Goal: Check status: Check status

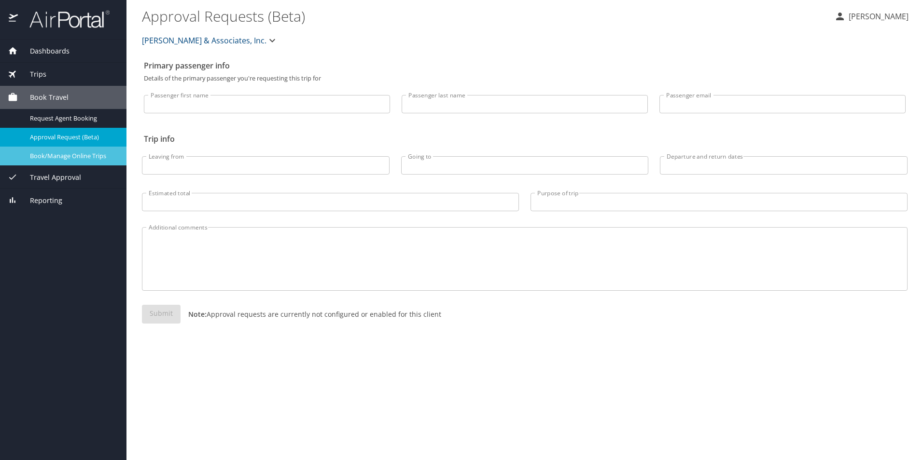
click at [50, 157] on span "Book/Manage Online Trips" at bounding box center [72, 156] width 85 height 9
click at [35, 75] on span "Trips" at bounding box center [32, 74] width 28 height 11
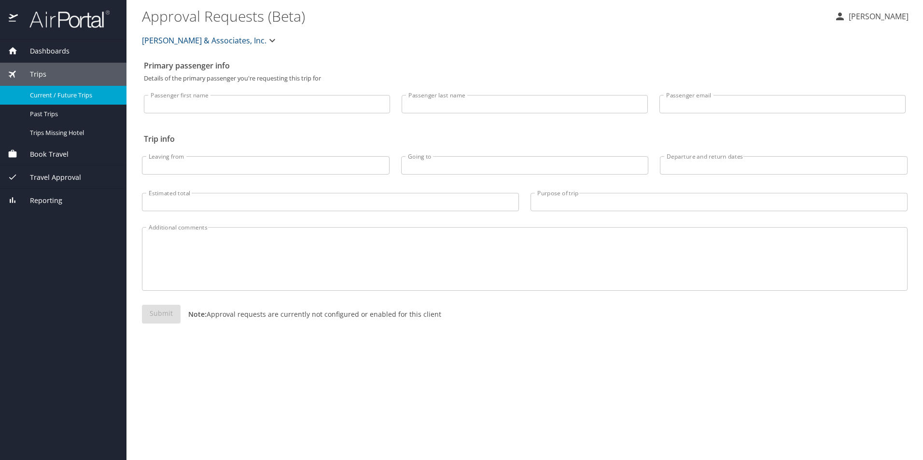
click at [65, 98] on span "Current / Future Trips" at bounding box center [72, 95] width 85 height 9
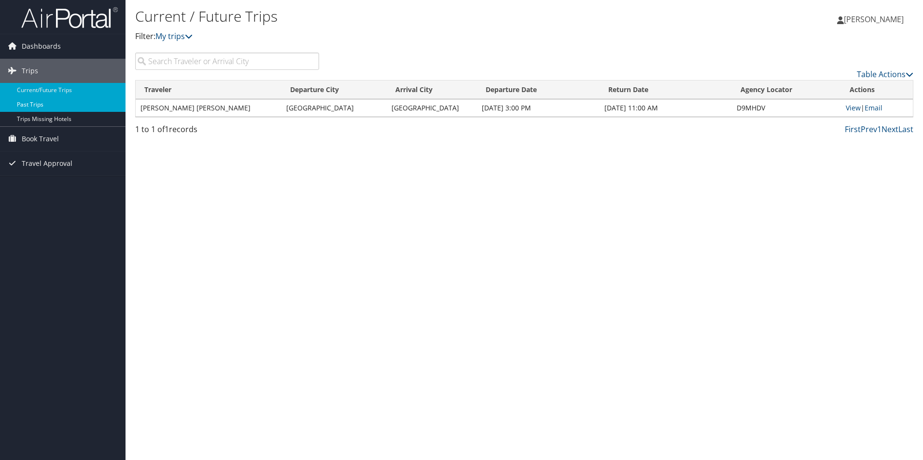
click at [46, 101] on link "Past Trips" at bounding box center [62, 105] width 125 height 14
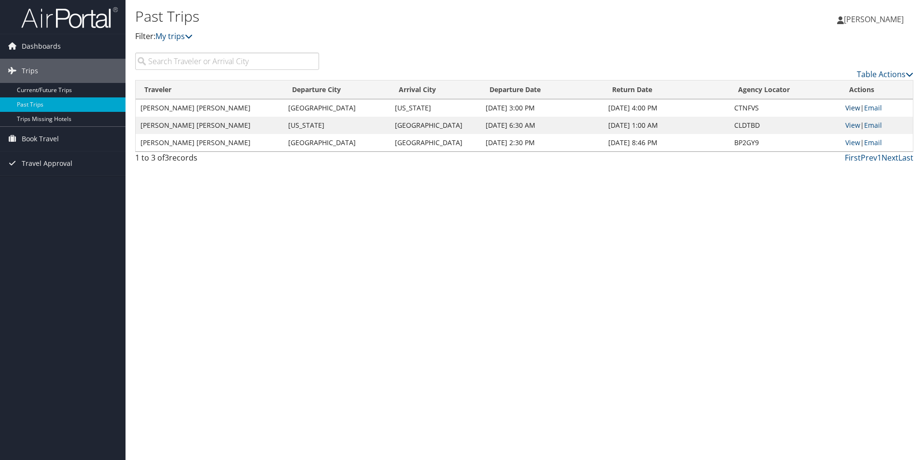
click at [853, 105] on link "View" at bounding box center [852, 107] width 15 height 9
click at [60, 49] on link "Dashboards" at bounding box center [62, 46] width 125 height 24
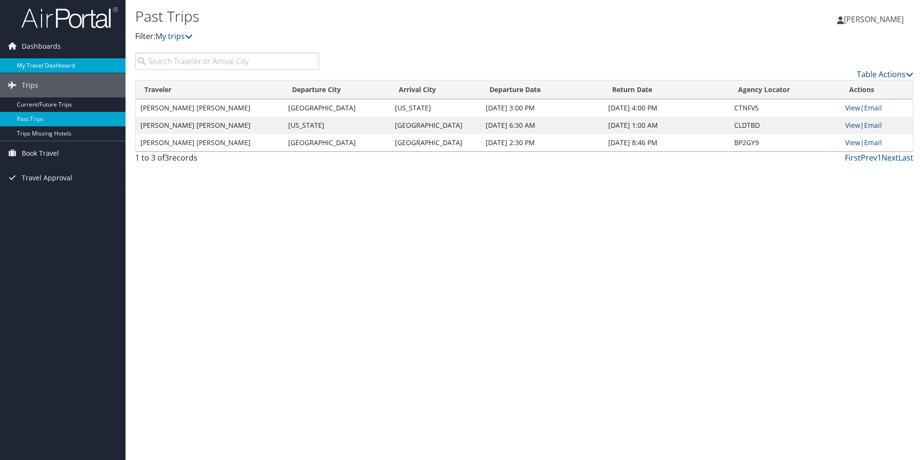
click at [46, 62] on link "My Travel Dashboard" at bounding box center [62, 65] width 125 height 14
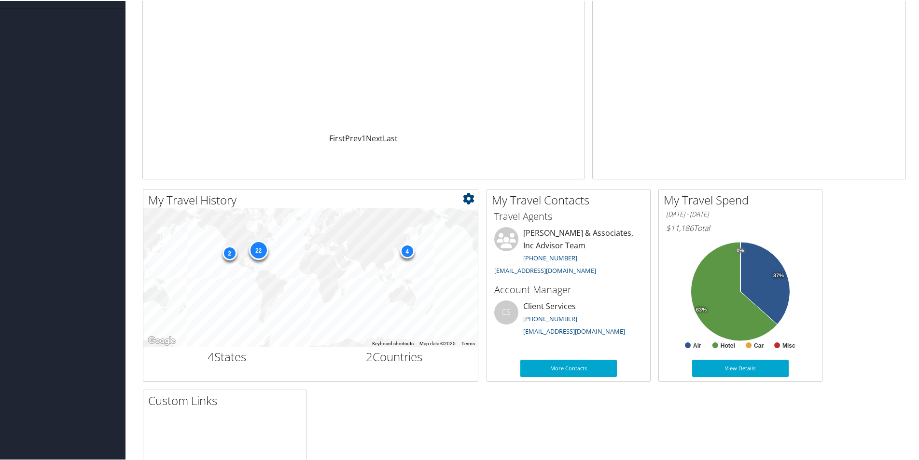
scroll to position [145, 0]
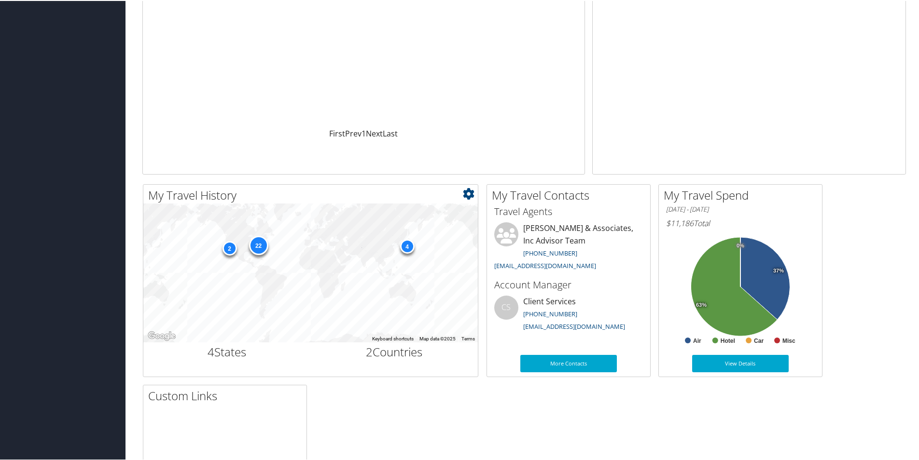
click at [259, 243] on div "22" at bounding box center [258, 244] width 19 height 19
click at [262, 246] on div "22" at bounding box center [258, 244] width 19 height 19
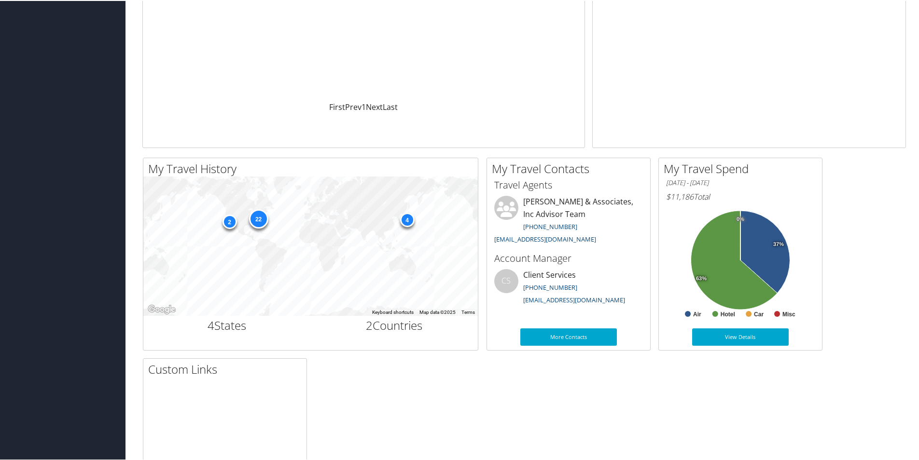
scroll to position [193, 0]
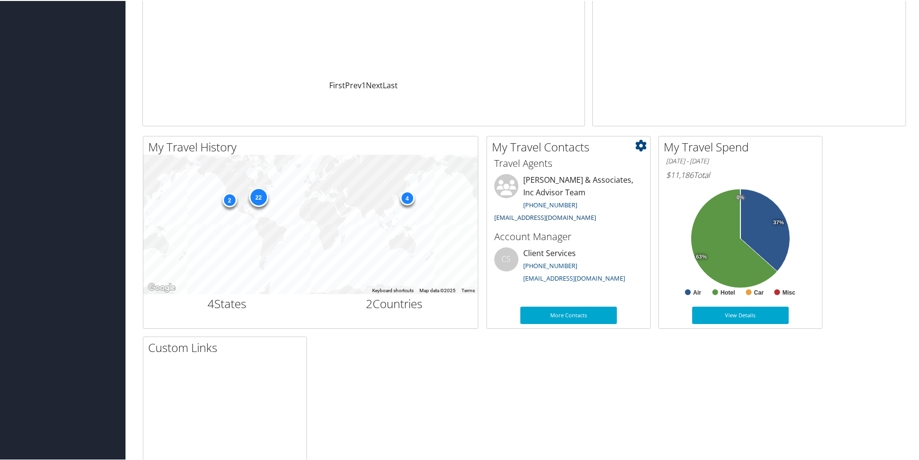
click at [502, 216] on link "[EMAIL_ADDRESS][DOMAIN_NAME]" at bounding box center [545, 216] width 102 height 9
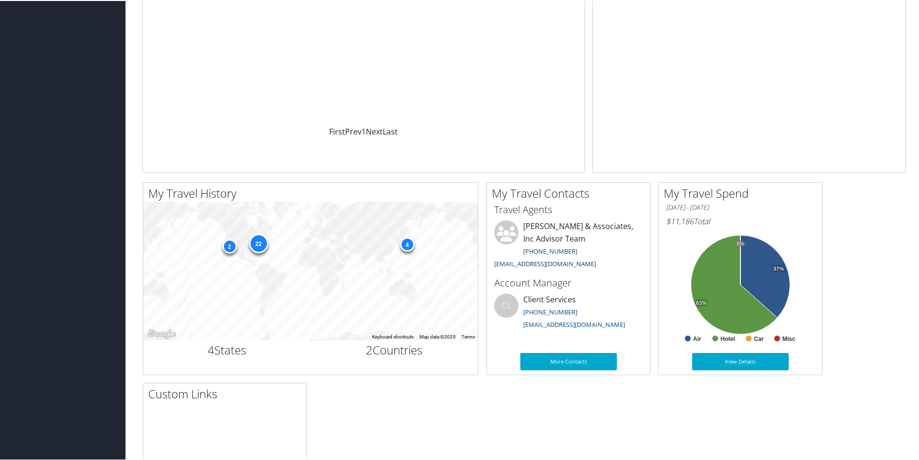
scroll to position [0, 0]
